Goal: Check status: Check status

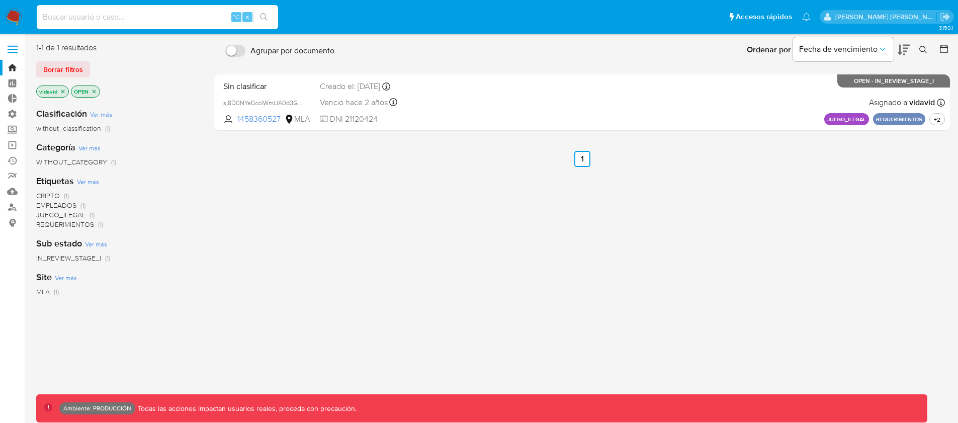
click at [102, 18] on input at bounding box center [157, 17] width 241 height 13
paste input "223314621"
type input "223314621"
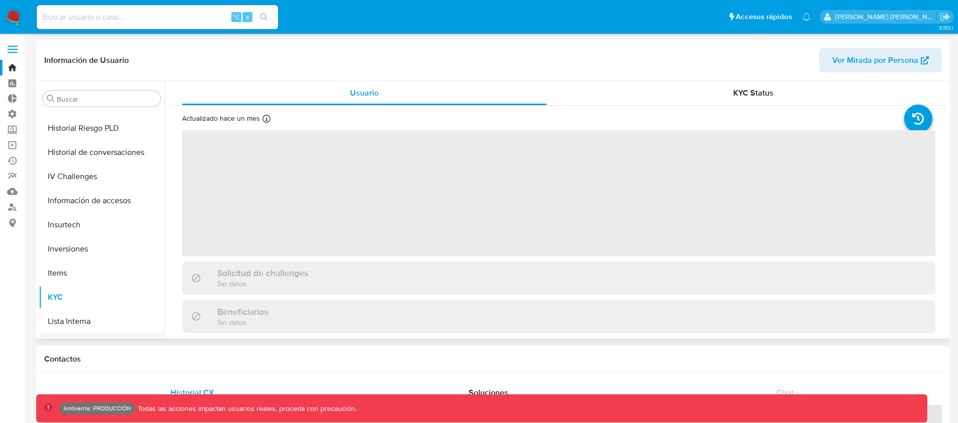
scroll to position [331, 0]
select select "10"
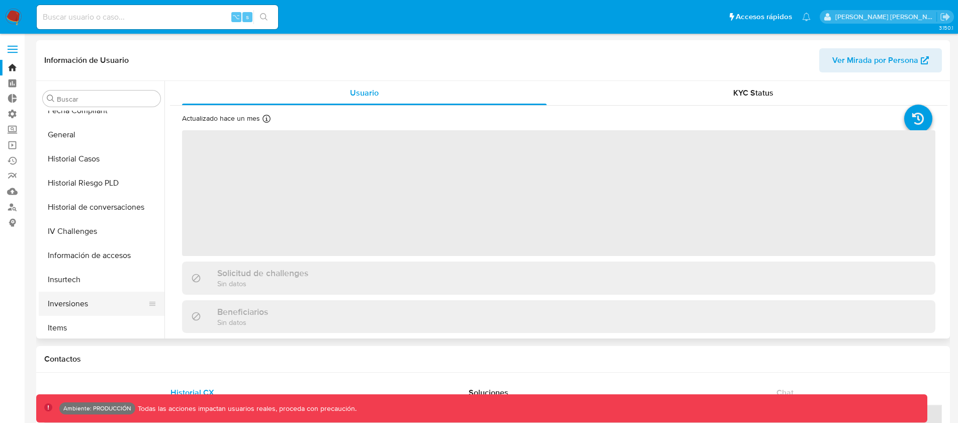
scroll to position [267, 0]
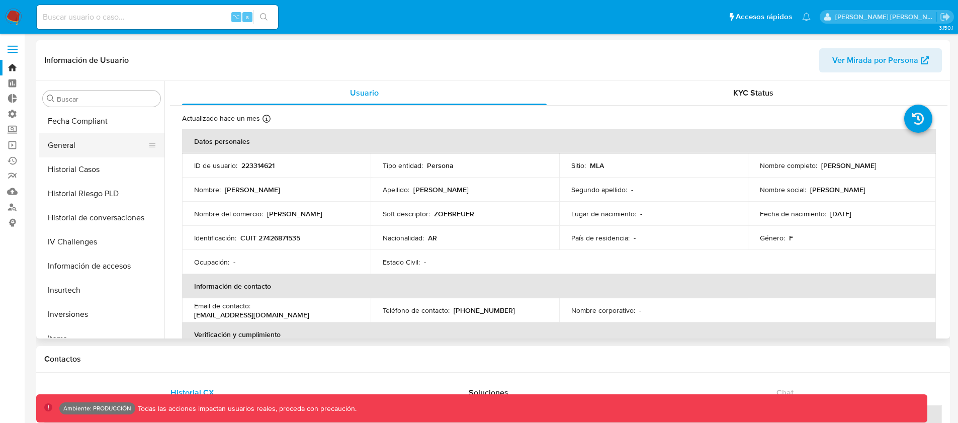
click at [70, 147] on button "General" at bounding box center [98, 145] width 118 height 24
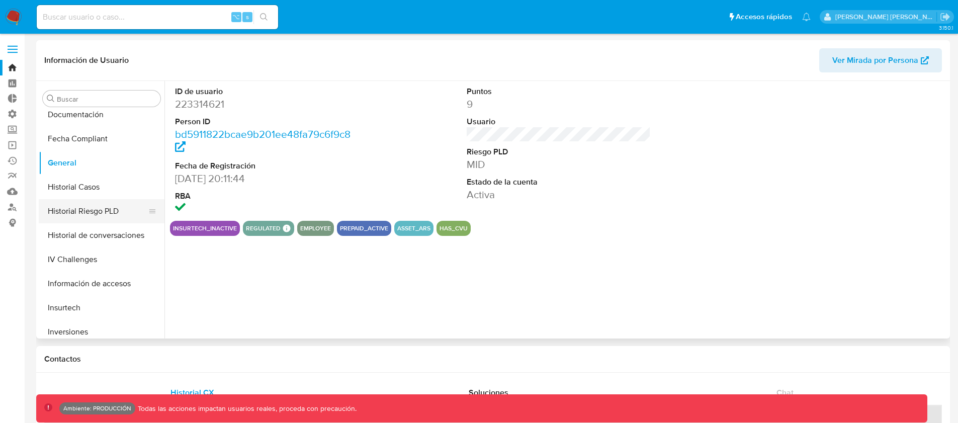
scroll to position [332, 0]
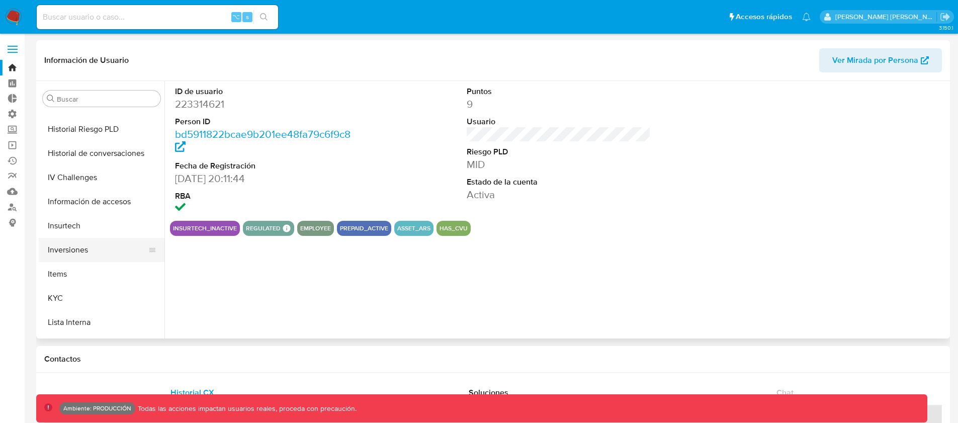
click at [72, 247] on button "Inversiones" at bounding box center [98, 250] width 118 height 24
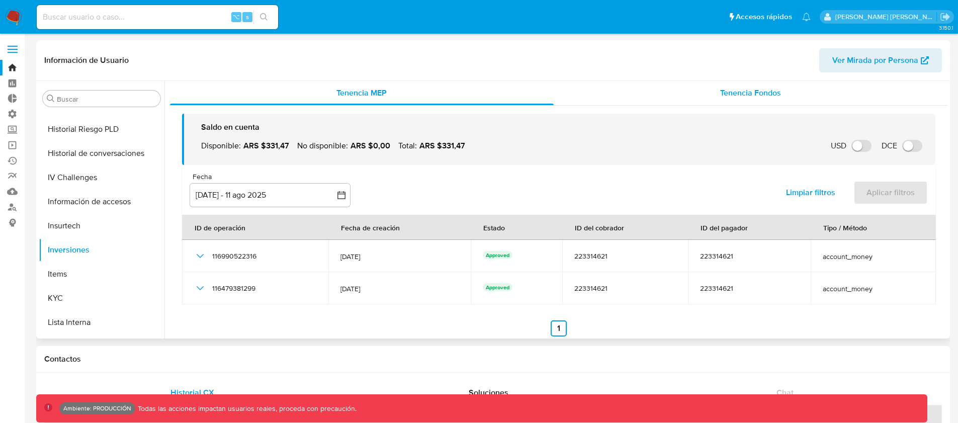
click at [729, 98] on span "Tenencia Fondos" at bounding box center [750, 93] width 61 height 12
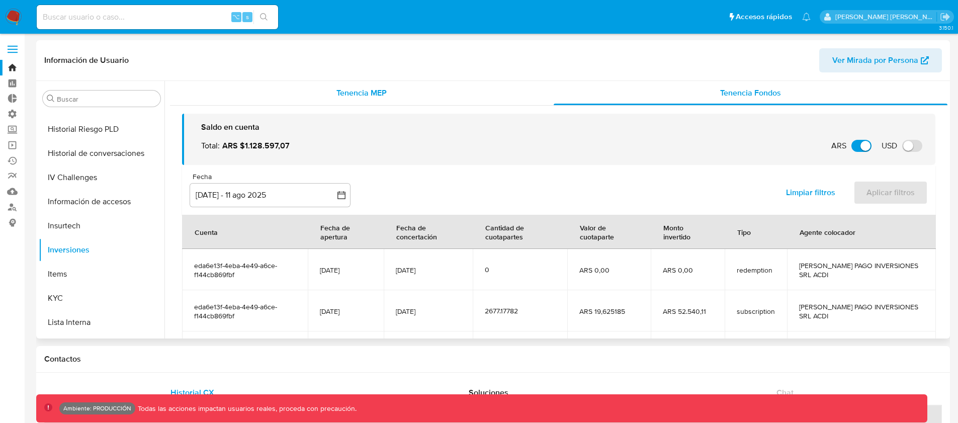
click at [376, 93] on span "Tenencia MEP" at bounding box center [362, 93] width 50 height 12
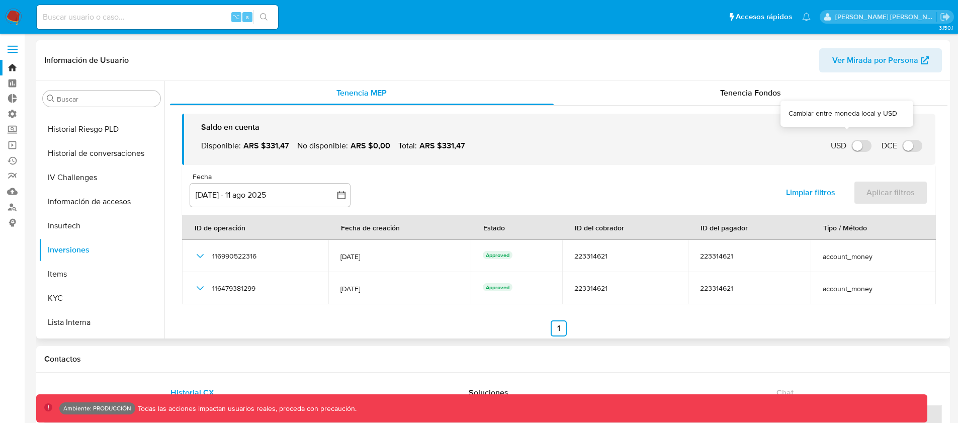
click at [852, 147] on input "USD" at bounding box center [862, 146] width 20 height 12
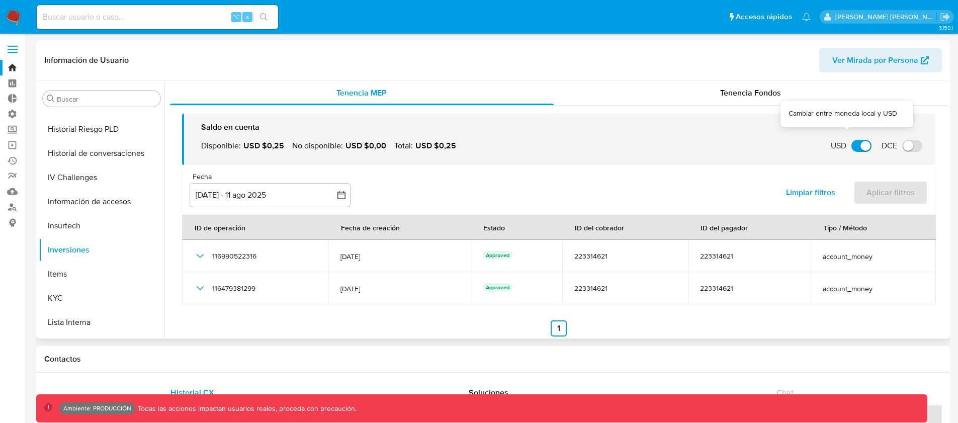
click at [852, 147] on input "USD" at bounding box center [862, 146] width 20 height 12
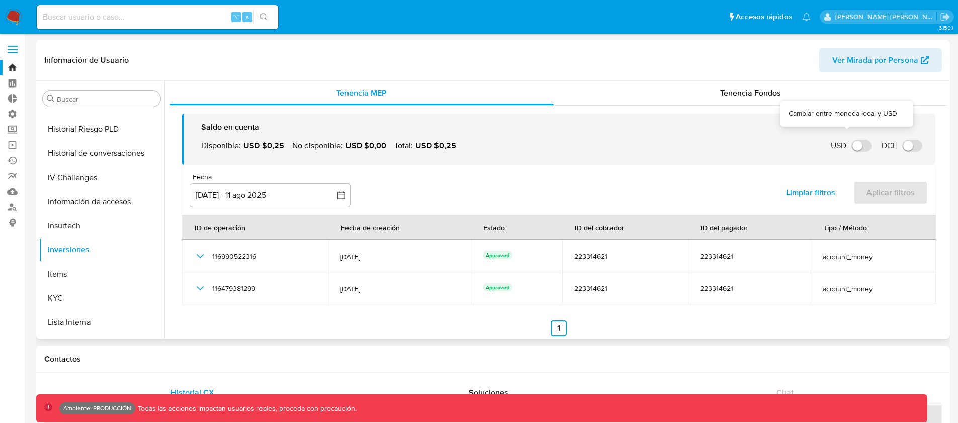
checkbox input "false"
click at [736, 89] on span "Tenencia Fondos" at bounding box center [750, 93] width 61 height 12
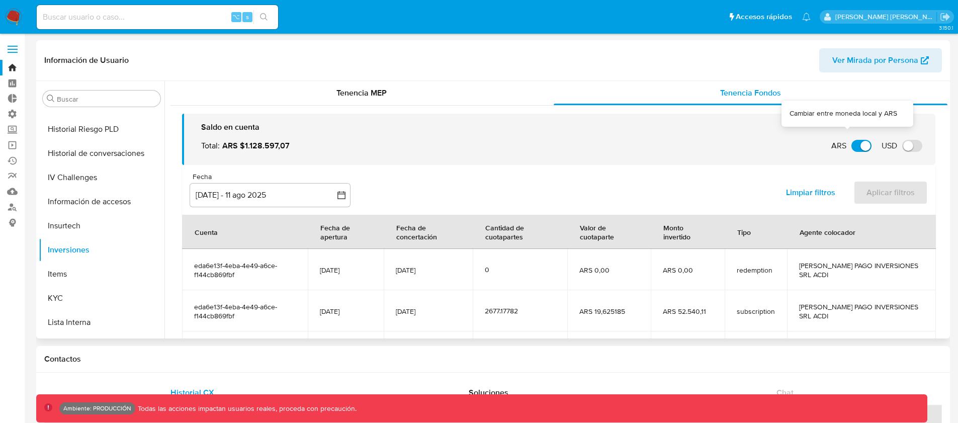
click at [853, 147] on input "ARS" at bounding box center [862, 146] width 20 height 12
checkbox input "true"
click at [910, 146] on input "USD" at bounding box center [912, 146] width 20 height 12
checkbox input "true"
checkbox input "false"
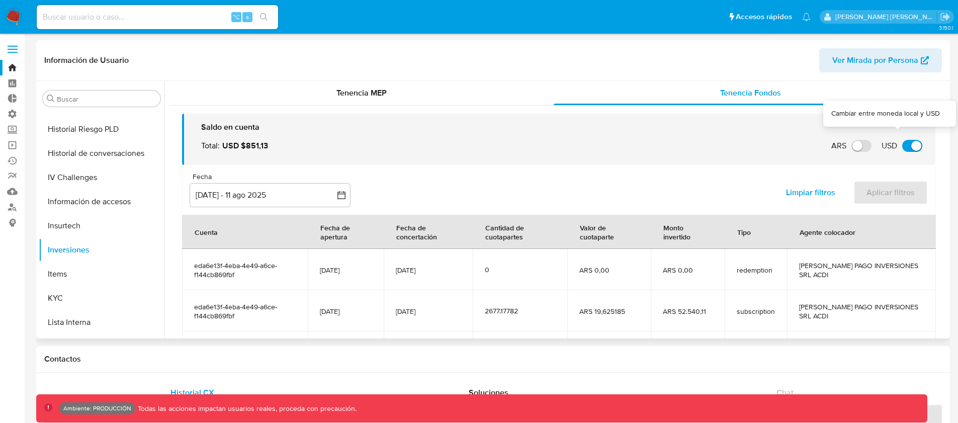
click at [910, 146] on input "USD" at bounding box center [912, 146] width 20 height 12
checkbox input "false"
checkbox input "true"
click at [910, 146] on input "USD" at bounding box center [912, 146] width 20 height 12
checkbox input "true"
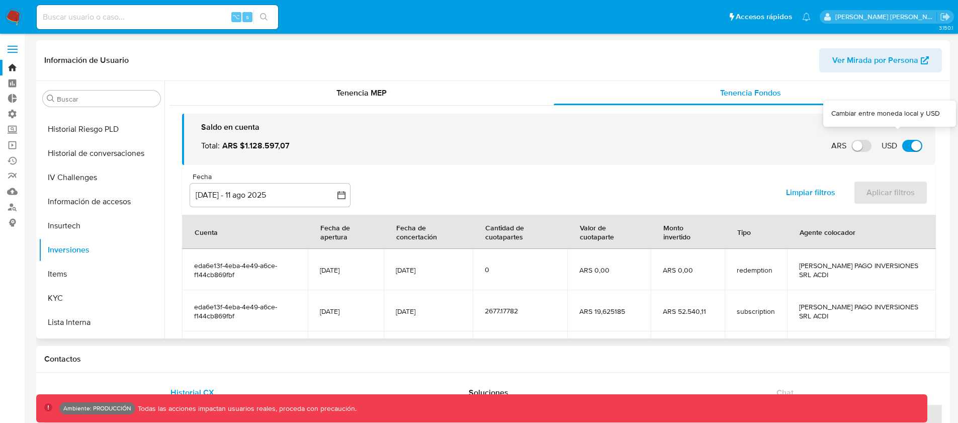
checkbox input "false"
click at [910, 146] on input "USD" at bounding box center [912, 146] width 20 height 12
checkbox input "false"
checkbox input "true"
click at [910, 146] on input "USD" at bounding box center [912, 146] width 20 height 12
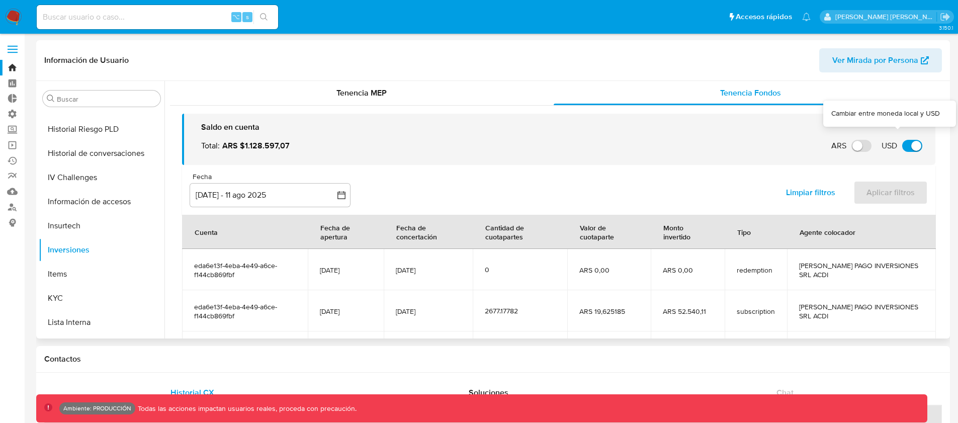
checkbox input "true"
checkbox input "false"
click at [910, 146] on input "USD" at bounding box center [912, 146] width 20 height 12
checkbox input "false"
checkbox input "true"
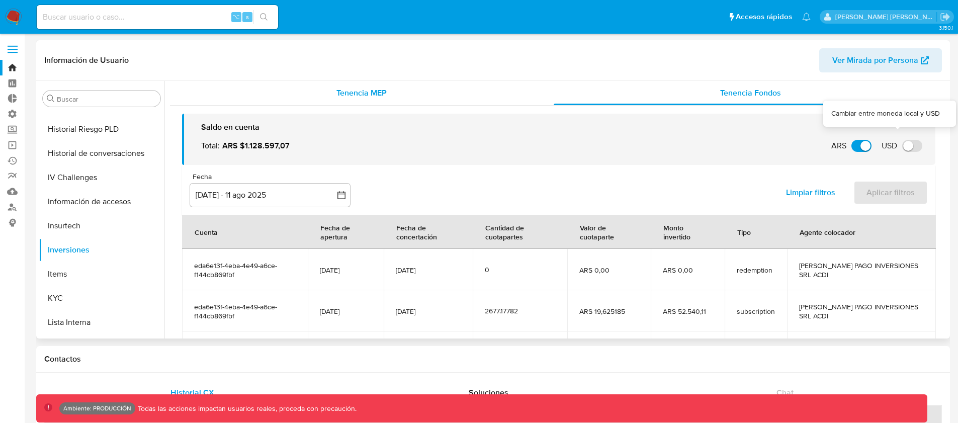
click at [343, 96] on span "Tenencia MEP" at bounding box center [362, 93] width 50 height 12
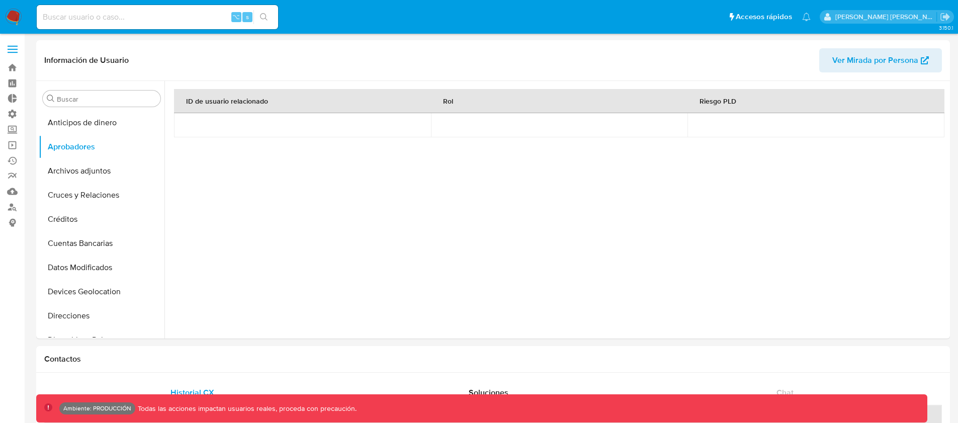
select select "10"
